Goal: Task Accomplishment & Management: Complete application form

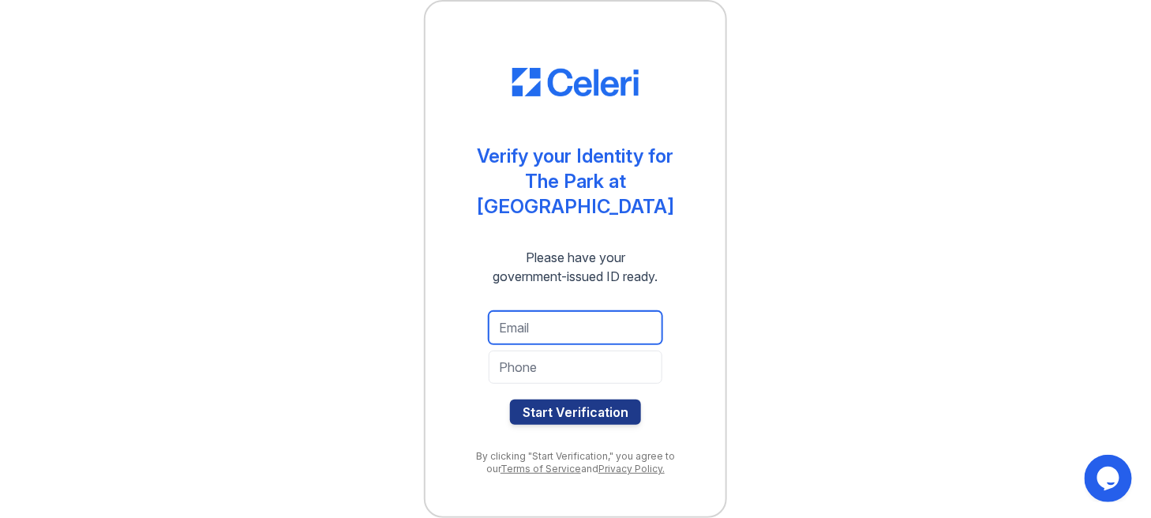
click at [548, 331] on input "email" at bounding box center [576, 327] width 174 height 33
type input "rrblythe00@gmail.com"
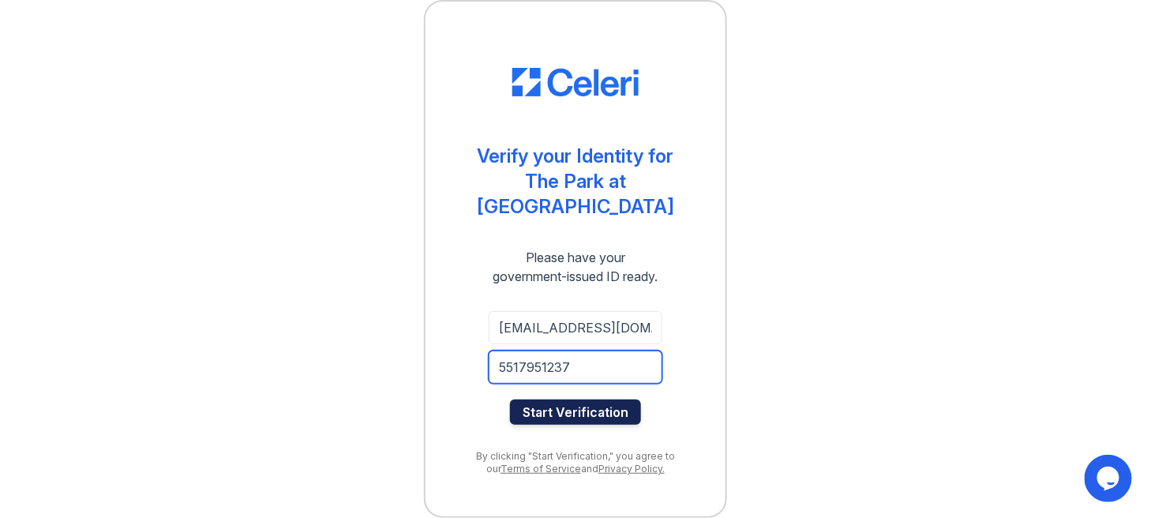
type input "5517951237"
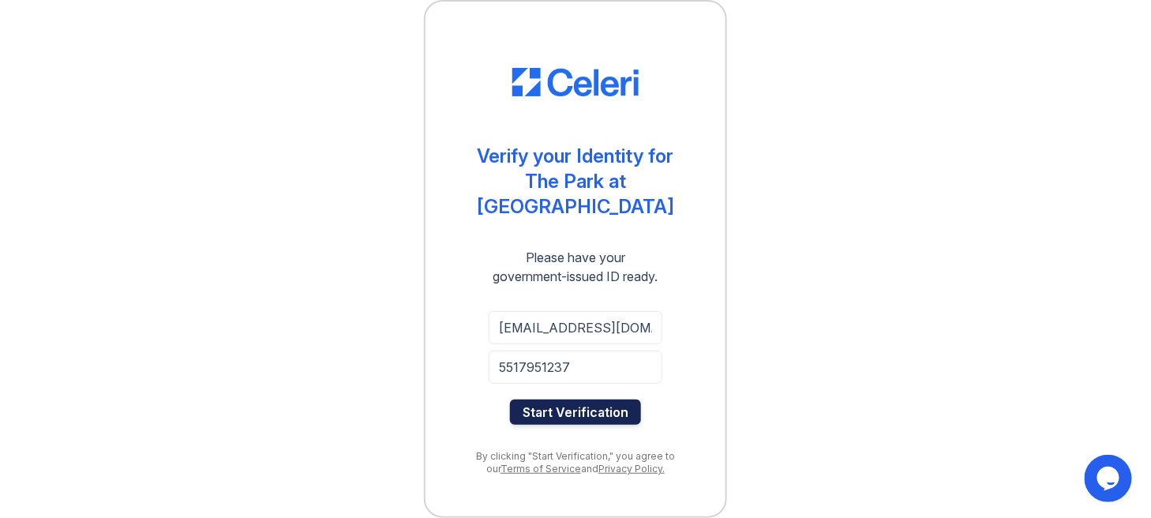
click at [545, 414] on button "Start Verification" at bounding box center [575, 411] width 131 height 25
